Goal: Information Seeking & Learning: Check status

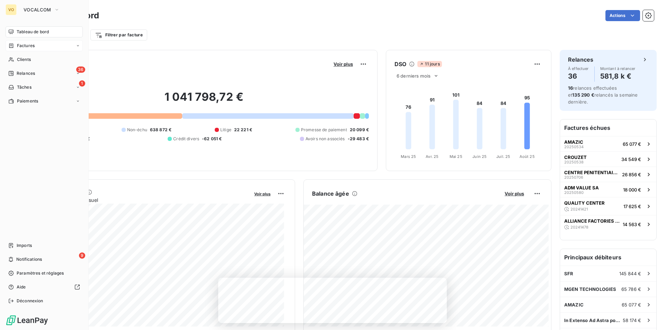
click at [37, 47] on div "Factures" at bounding box center [44, 45] width 77 height 11
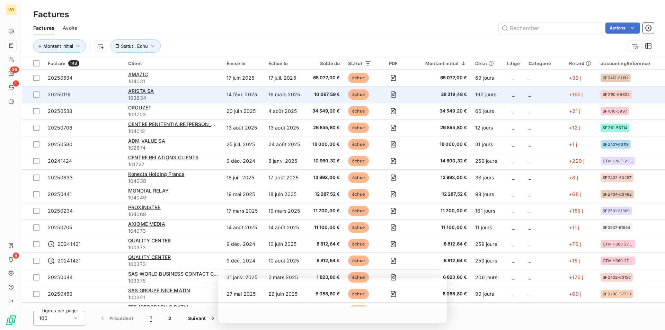
click at [449, 93] on span "38 319,48 €" at bounding box center [441, 94] width 52 height 7
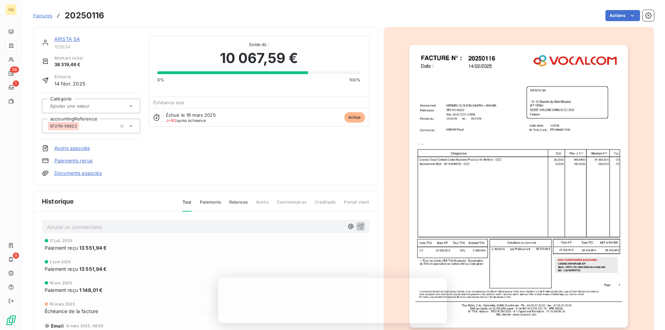
click at [198, 114] on span "Échue le 16 mars 2025" at bounding box center [191, 115] width 50 height 6
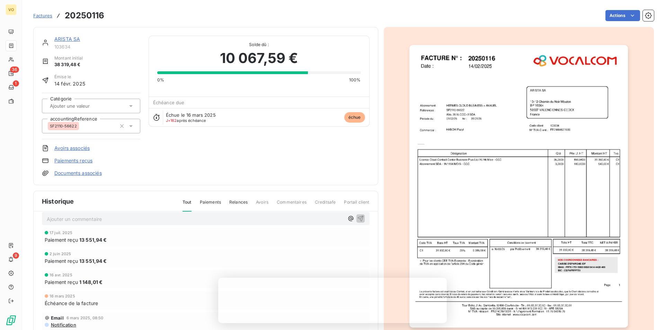
scroll to position [15, 0]
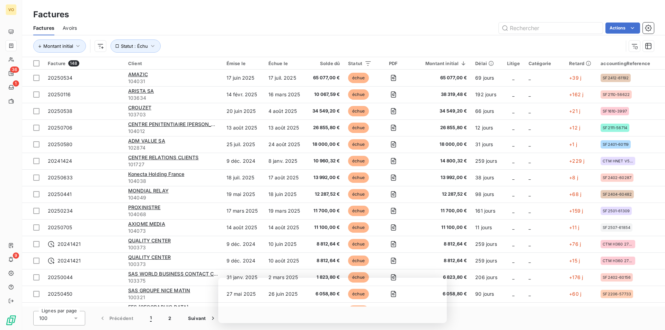
click at [333, 62] on div "Solde dû" at bounding box center [325, 64] width 29 height 6
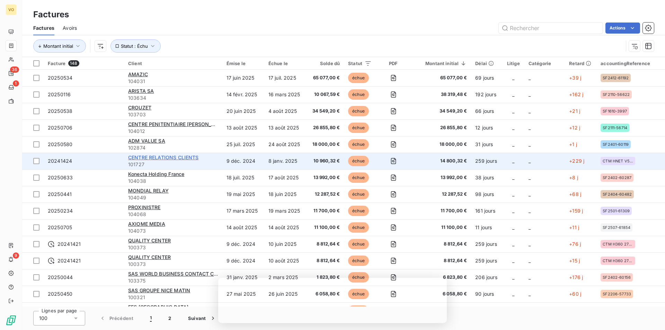
click at [180, 156] on span "CENTRE RELATIONS CLIENTS" at bounding box center [163, 158] width 71 height 6
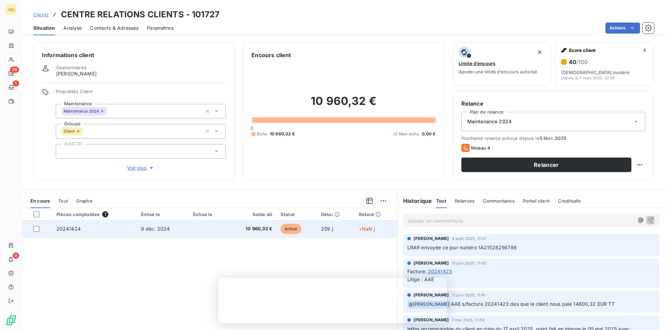
click at [255, 227] on span "10 960,32 €" at bounding box center [252, 229] width 41 height 7
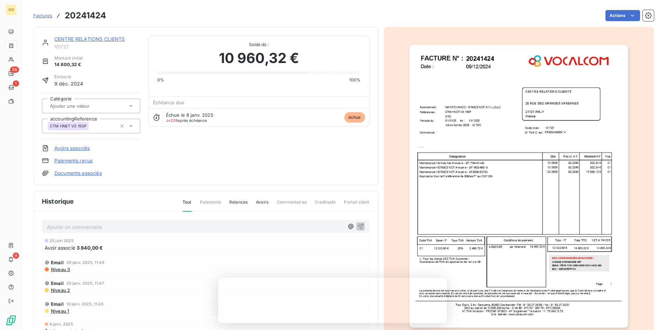
click at [477, 177] on img "button" at bounding box center [519, 186] width 219 height 283
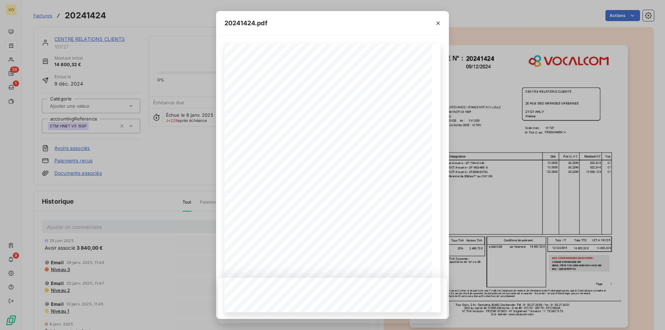
click at [431, 19] on div at bounding box center [438, 23] width 21 height 24
click at [438, 22] on icon "button" at bounding box center [438, 23] width 7 height 7
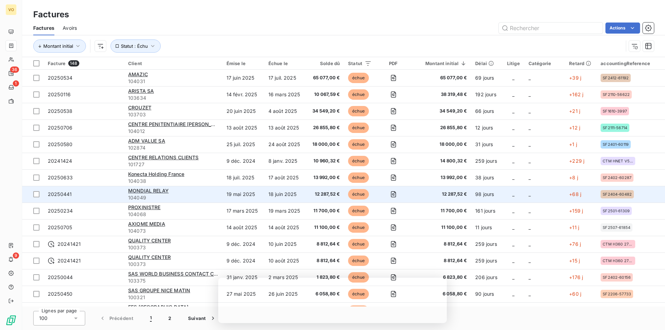
click at [323, 194] on span "12 287,52 €" at bounding box center [325, 194] width 29 height 7
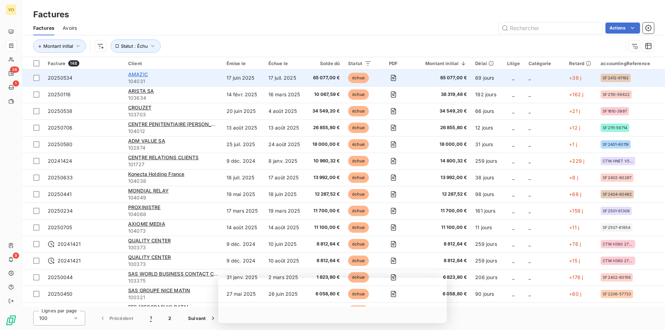
click at [140, 73] on span "AMAZIC" at bounding box center [138, 74] width 20 height 6
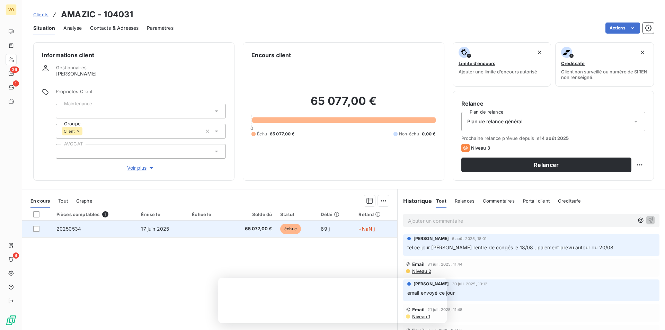
click at [253, 225] on td "65 077,00 €" at bounding box center [251, 229] width 49 height 17
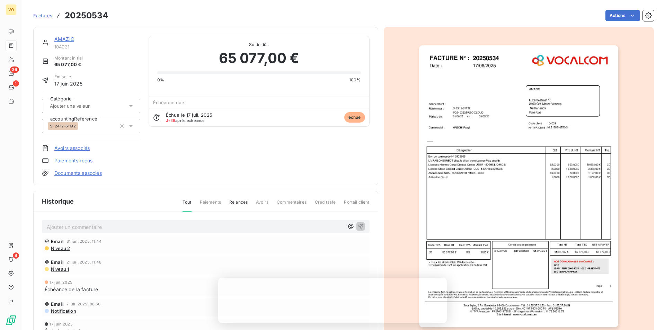
click at [493, 177] on img "button" at bounding box center [518, 186] width 199 height 282
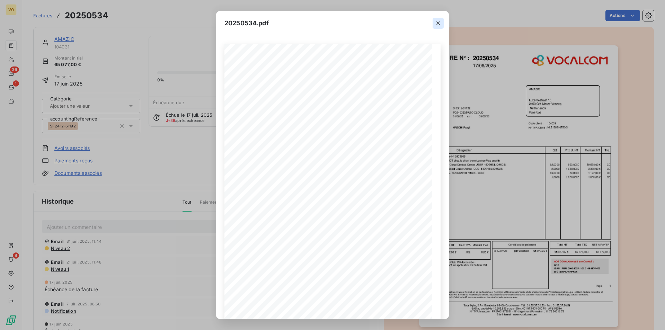
click at [437, 25] on icon "button" at bounding box center [438, 23] width 7 height 7
